Goal: Entertainment & Leisure: Consume media (video, audio)

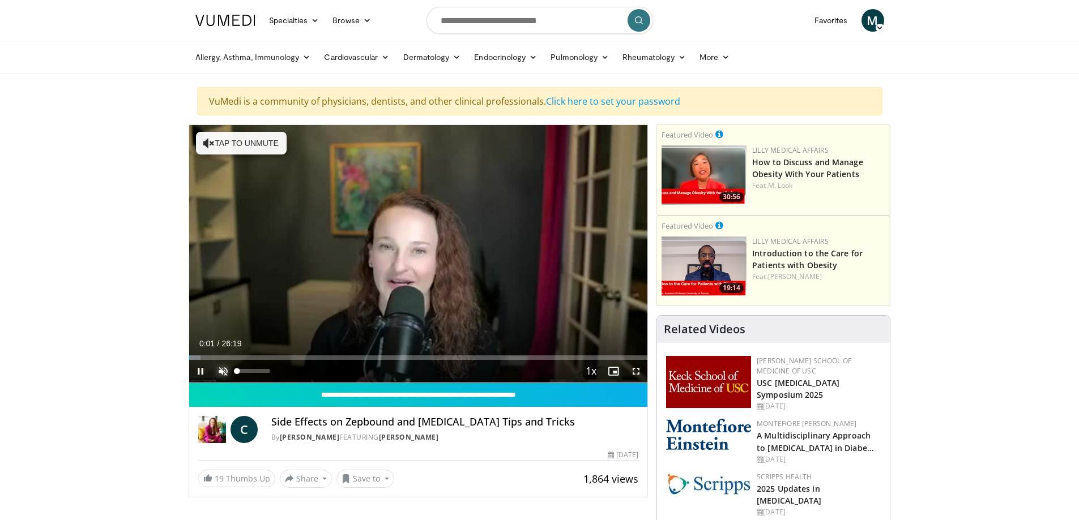
click at [225, 368] on span "Video Player" at bounding box center [223, 371] width 23 height 23
drag, startPoint x: 203, startPoint y: 357, endPoint x: 242, endPoint y: 364, distance: 40.2
click at [242, 364] on div "Current Time 0:48 / Duration 26:19 Play Skip Backward Skip Forward Mute Loaded …" at bounding box center [418, 371] width 459 height 23
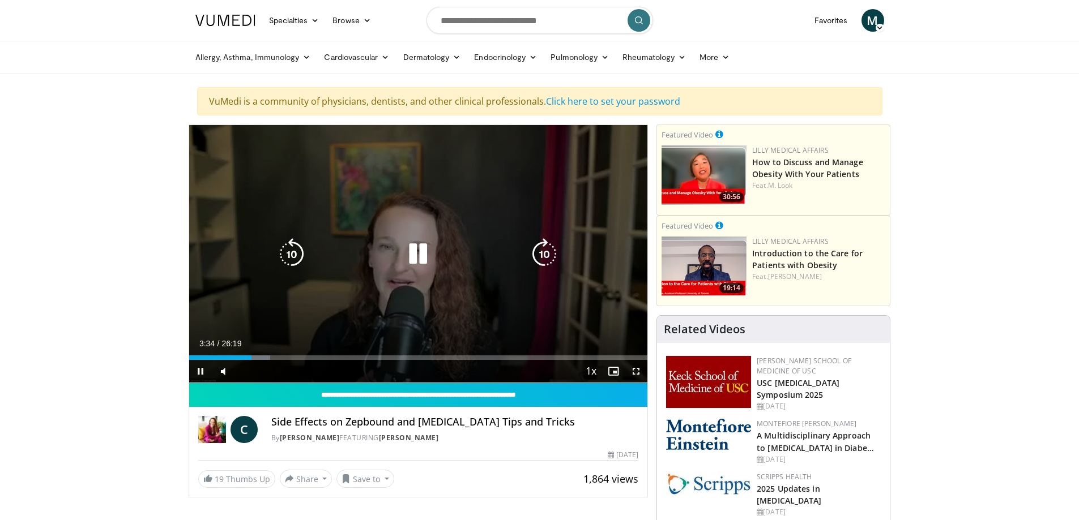
click at [417, 254] on icon "Video Player" at bounding box center [418, 254] width 32 height 32
